Goal: Information Seeking & Learning: Learn about a topic

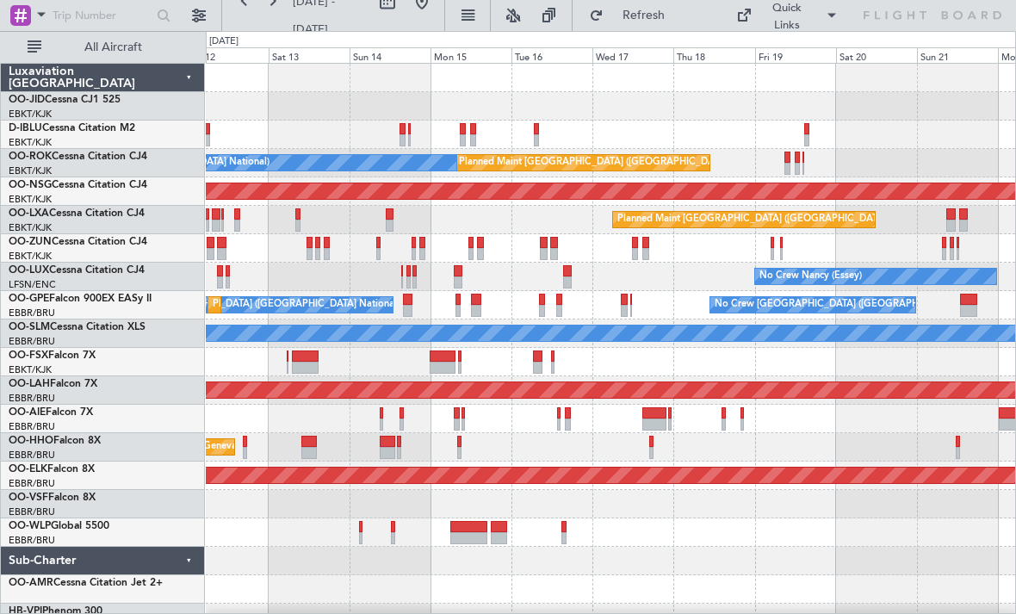
click at [188, 393] on div "No Crew Brussels (Brussels National) Planned Maint Paris (Le Bourget) A/C Unava…" at bounding box center [508, 322] width 1016 height 583
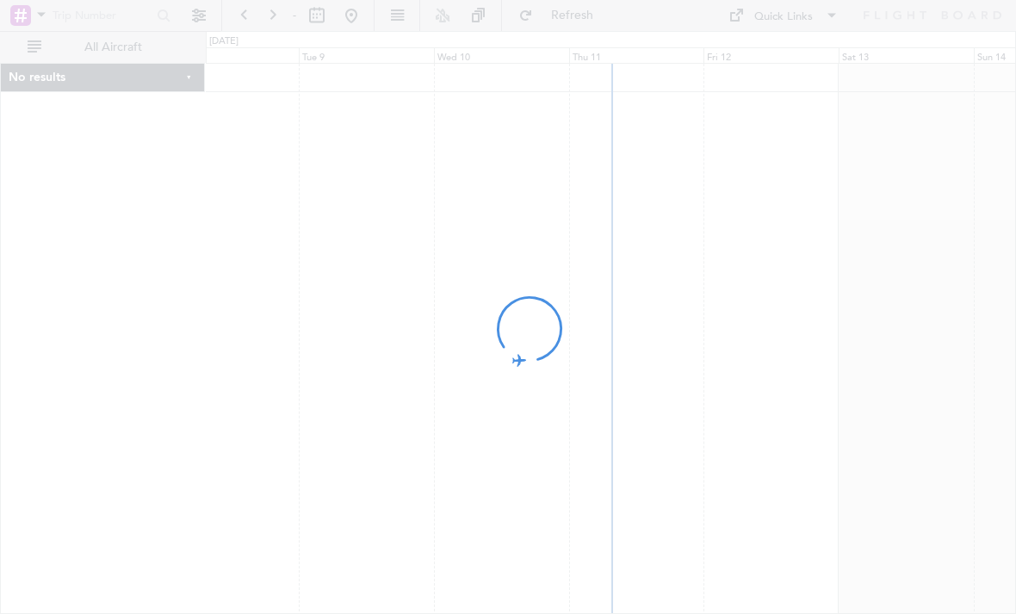
drag, startPoint x: 671, startPoint y: 284, endPoint x: 492, endPoint y: 313, distance: 180.5
click at [492, 313] on div at bounding box center [508, 307] width 1016 height 614
drag, startPoint x: 443, startPoint y: 298, endPoint x: 690, endPoint y: 226, distance: 258.0
click at [660, 265] on div at bounding box center [508, 307] width 1016 height 614
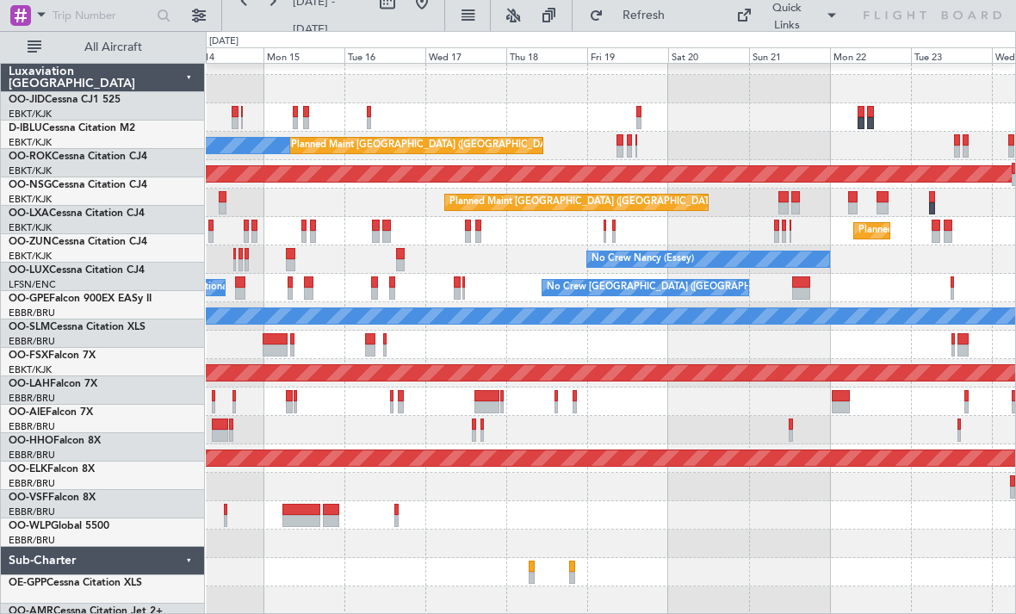
scroll to position [17, 0]
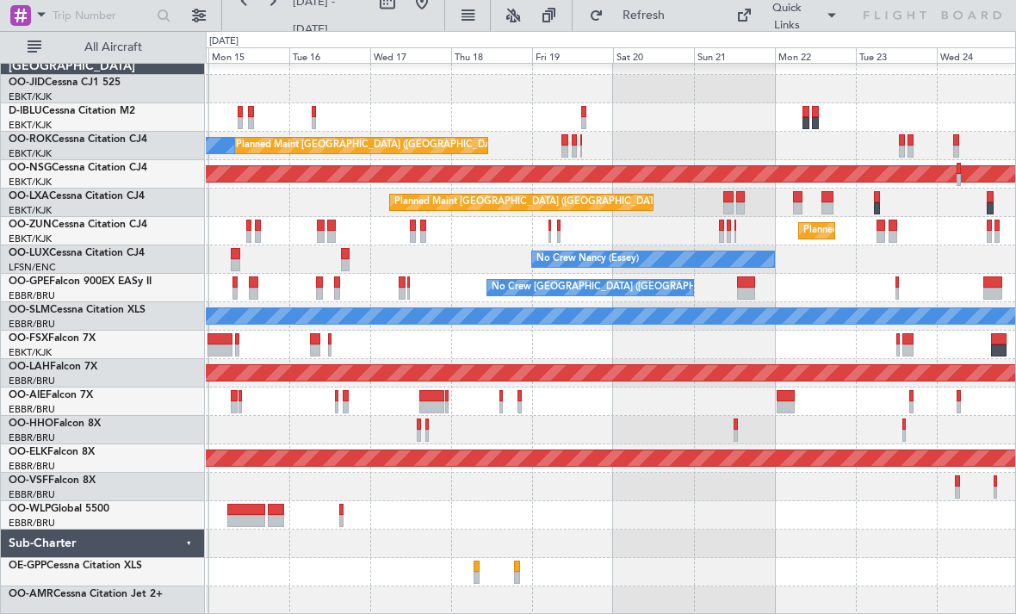
click at [461, 113] on div "A/C Unavailable Brussels (Brussels National) A/C Unavailable Kortrijk-Wevelgem …" at bounding box center [610, 330] width 809 height 568
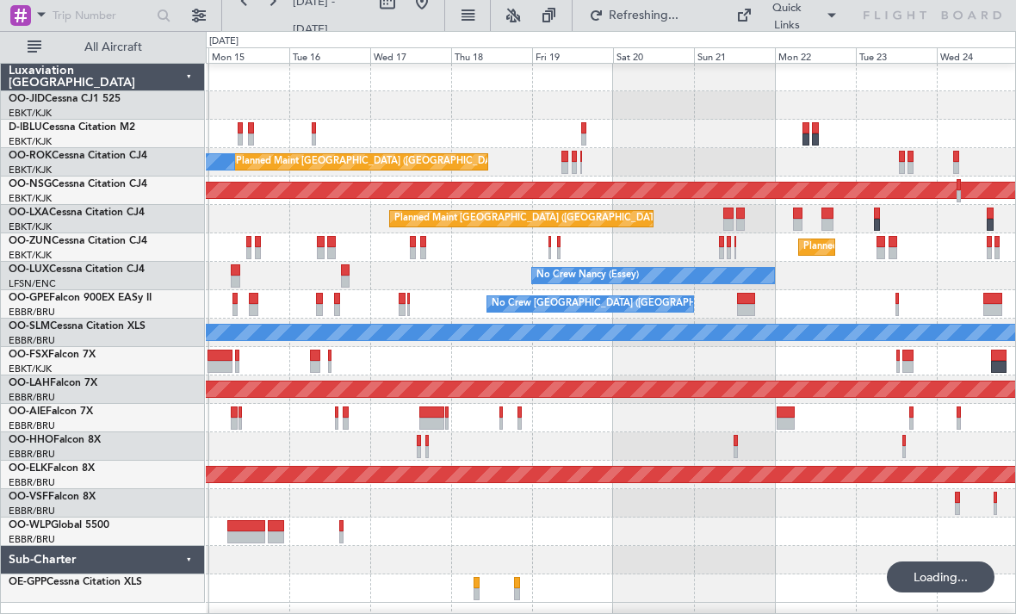
scroll to position [0, 0]
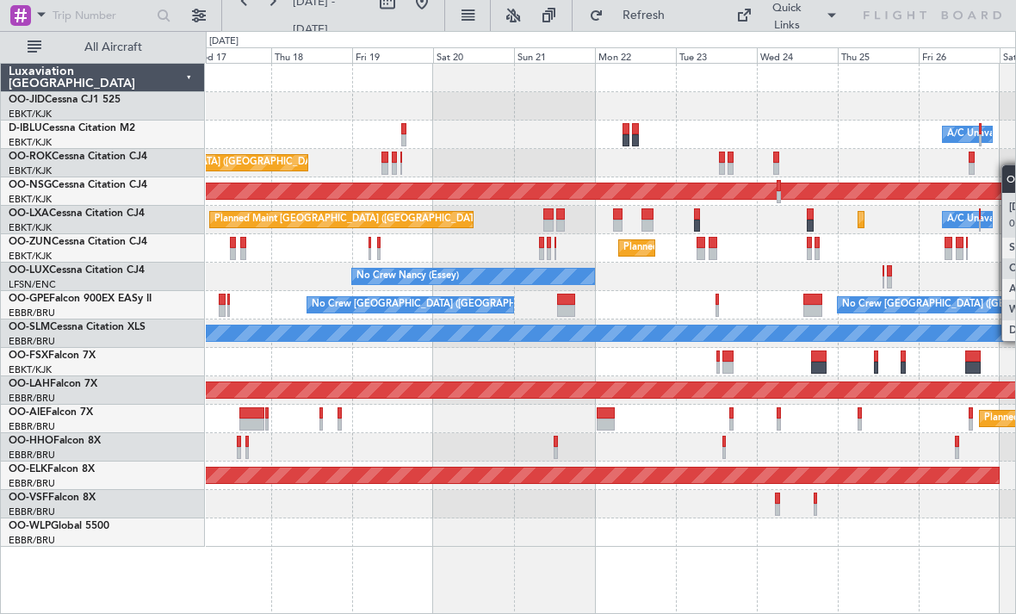
click at [1015, 168] on div "Planned Maint Kortrijk-Wevelgem A/C Unavailable Brussels (Brussels National) A/…" at bounding box center [508, 322] width 1016 height 583
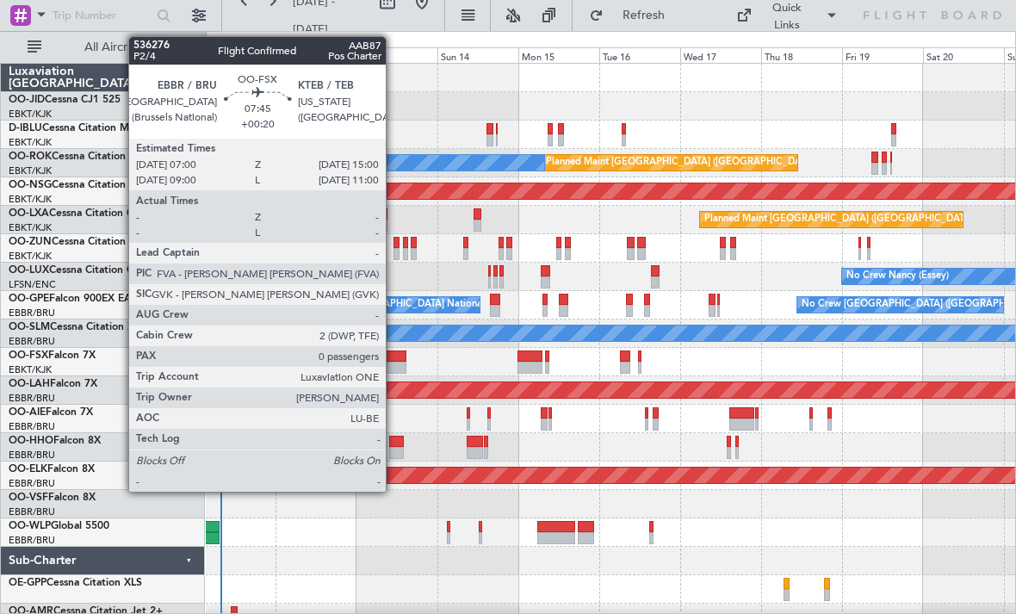
click at [393, 361] on div at bounding box center [393, 356] width 28 height 12
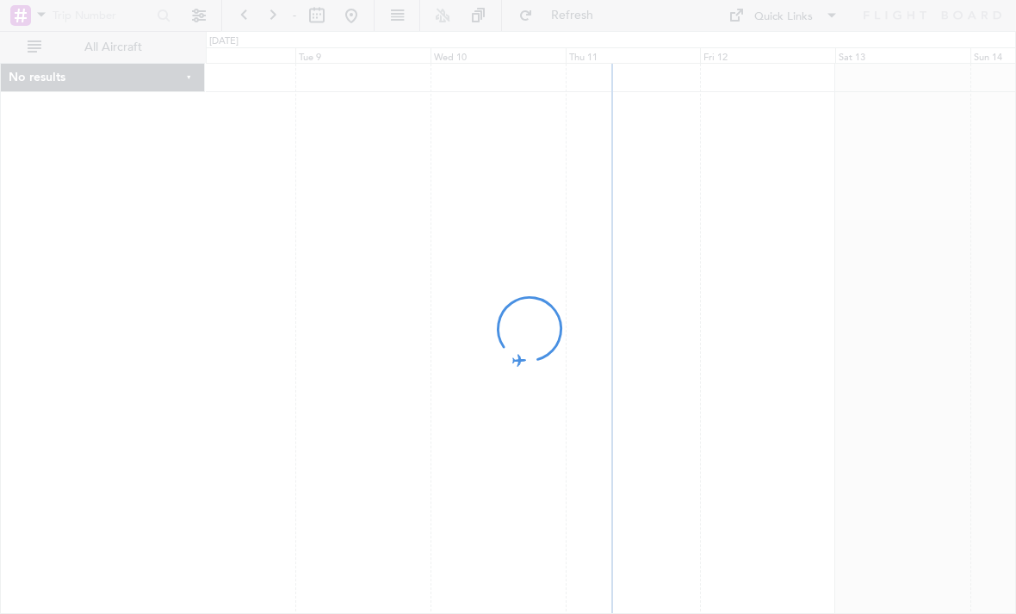
click at [963, 280] on div at bounding box center [508, 307] width 1016 height 614
click at [975, 268] on div at bounding box center [508, 307] width 1016 height 614
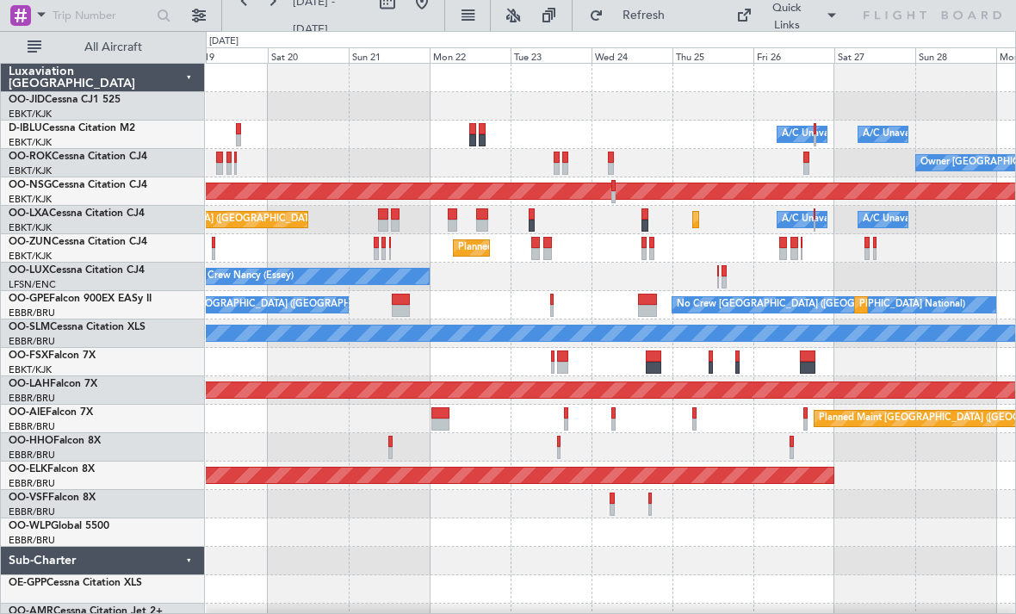
click at [221, 439] on div "A/C Unavailable [GEOGRAPHIC_DATA] ([GEOGRAPHIC_DATA] National) A/C Unavailable …" at bounding box center [610, 348] width 809 height 568
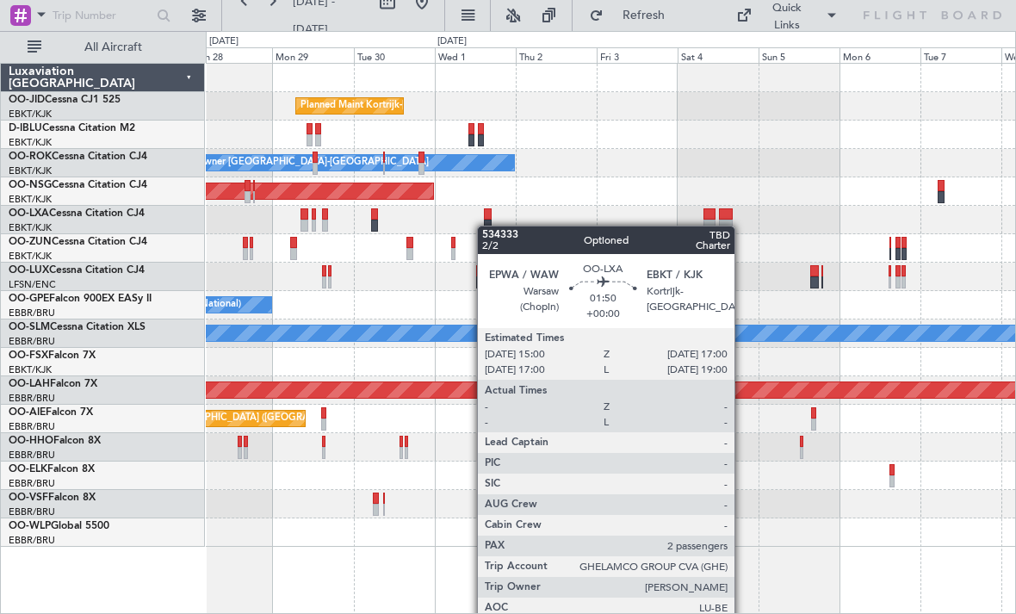
click at [484, 226] on div "Planned Maint Kortrijk-[GEOGRAPHIC_DATA] A/C Unavailable [GEOGRAPHIC_DATA]-[GEO…" at bounding box center [610, 305] width 809 height 483
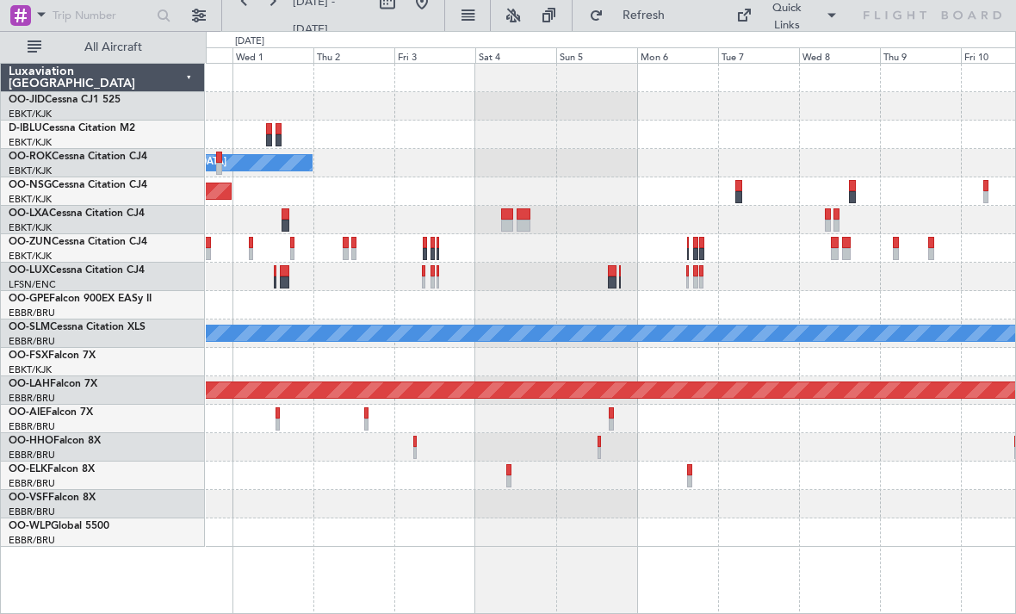
click at [481, 229] on div "Planned Maint Kortrijk-[GEOGRAPHIC_DATA] Owner [GEOGRAPHIC_DATA]-[GEOGRAPHIC_DA…" at bounding box center [610, 305] width 809 height 483
